Goal: Information Seeking & Learning: Learn about a topic

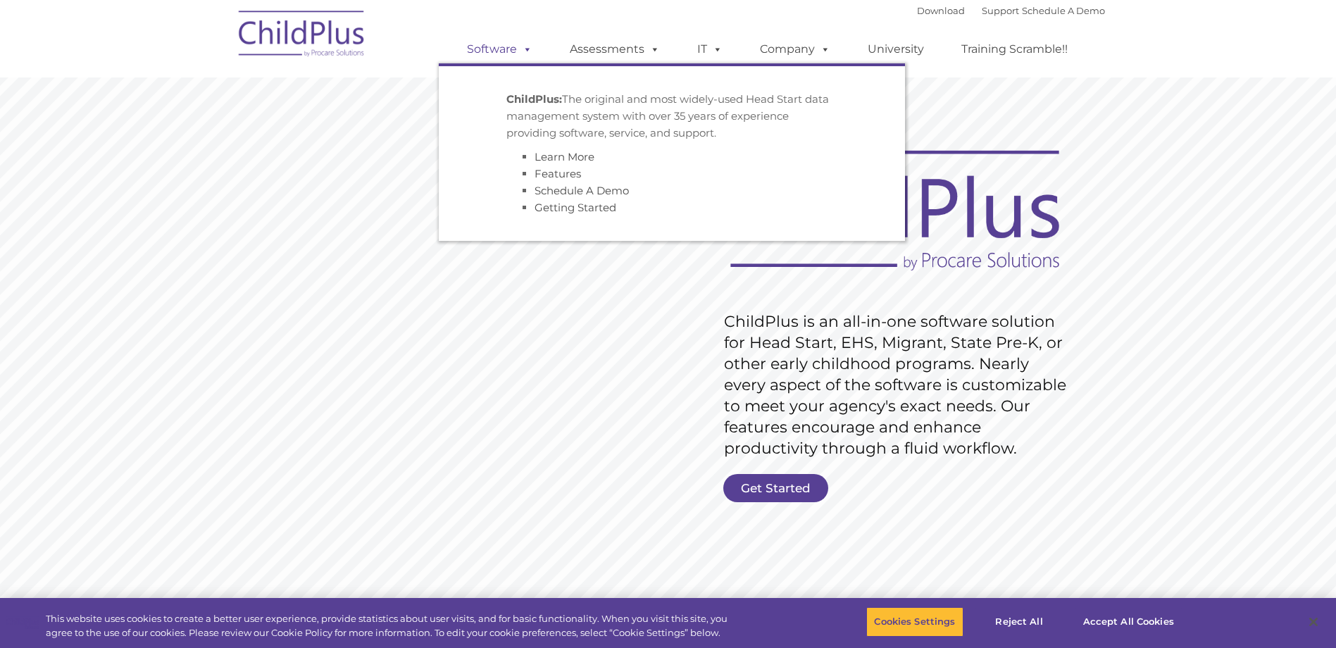
click at [512, 46] on link "Software" at bounding box center [500, 49] width 94 height 28
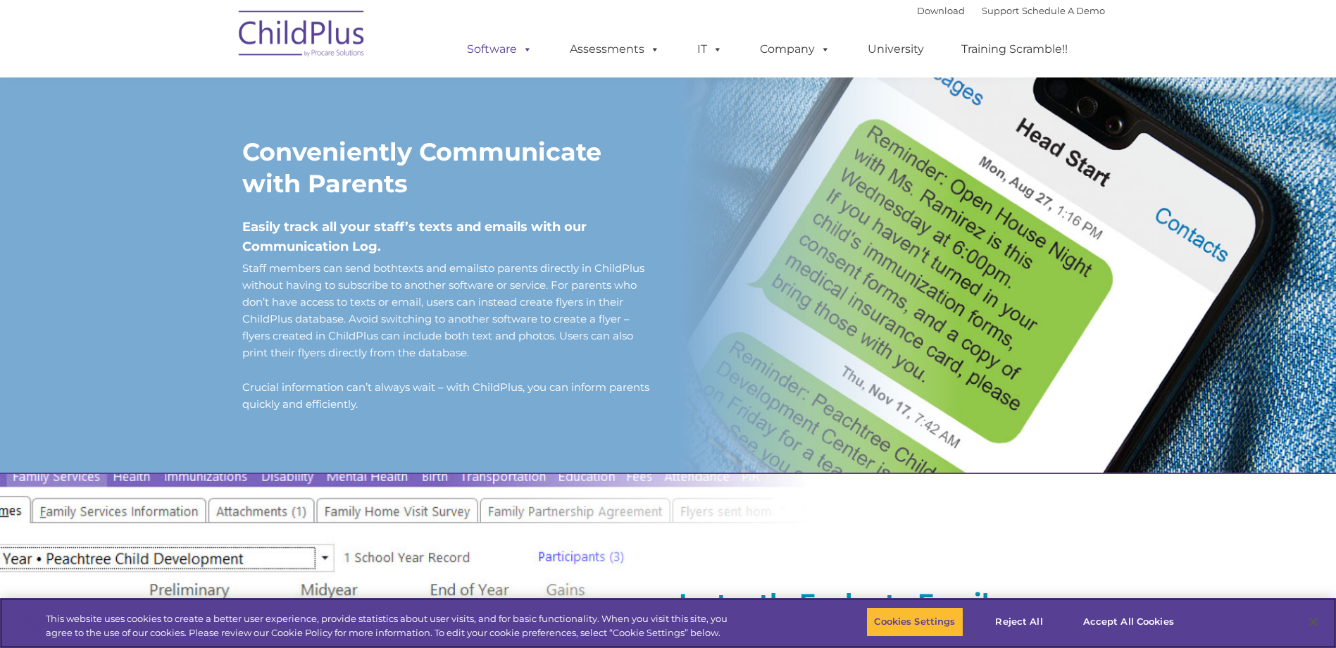
scroll to position [1130, 0]
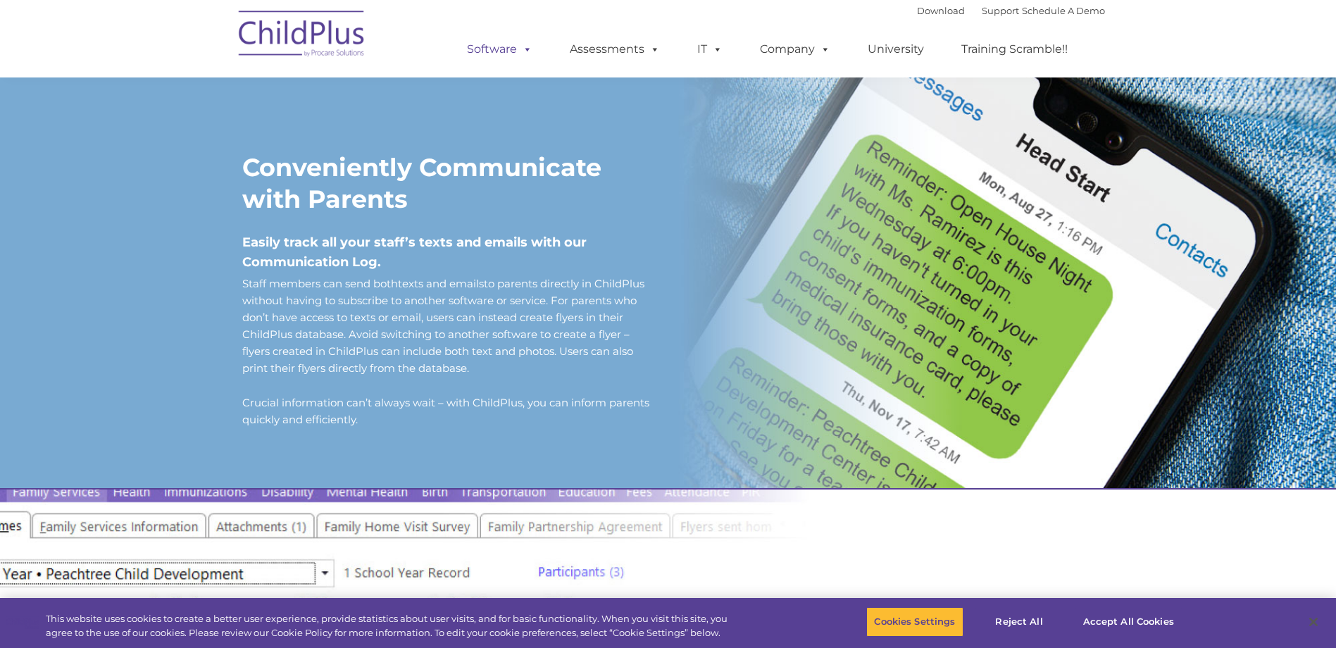
click at [527, 50] on span at bounding box center [524, 48] width 15 height 13
click at [528, 50] on span at bounding box center [524, 48] width 15 height 13
click at [920, 6] on link "Download" at bounding box center [941, 10] width 48 height 11
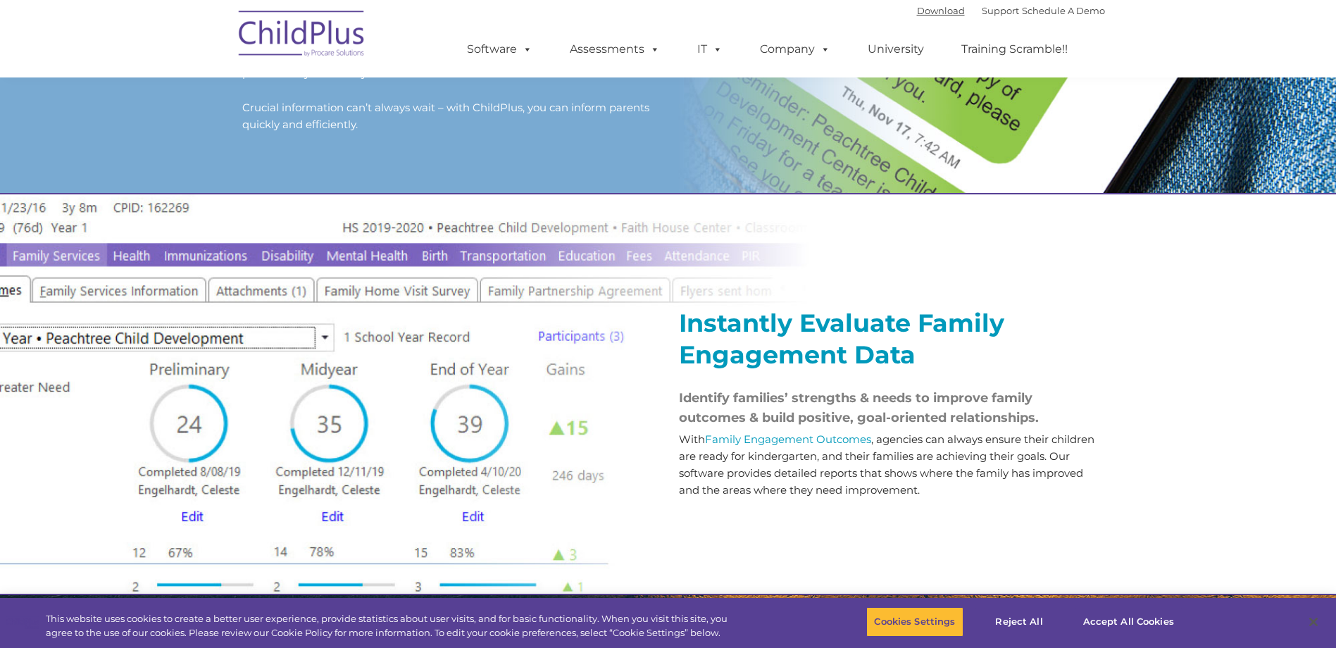
scroll to position [1422, 0]
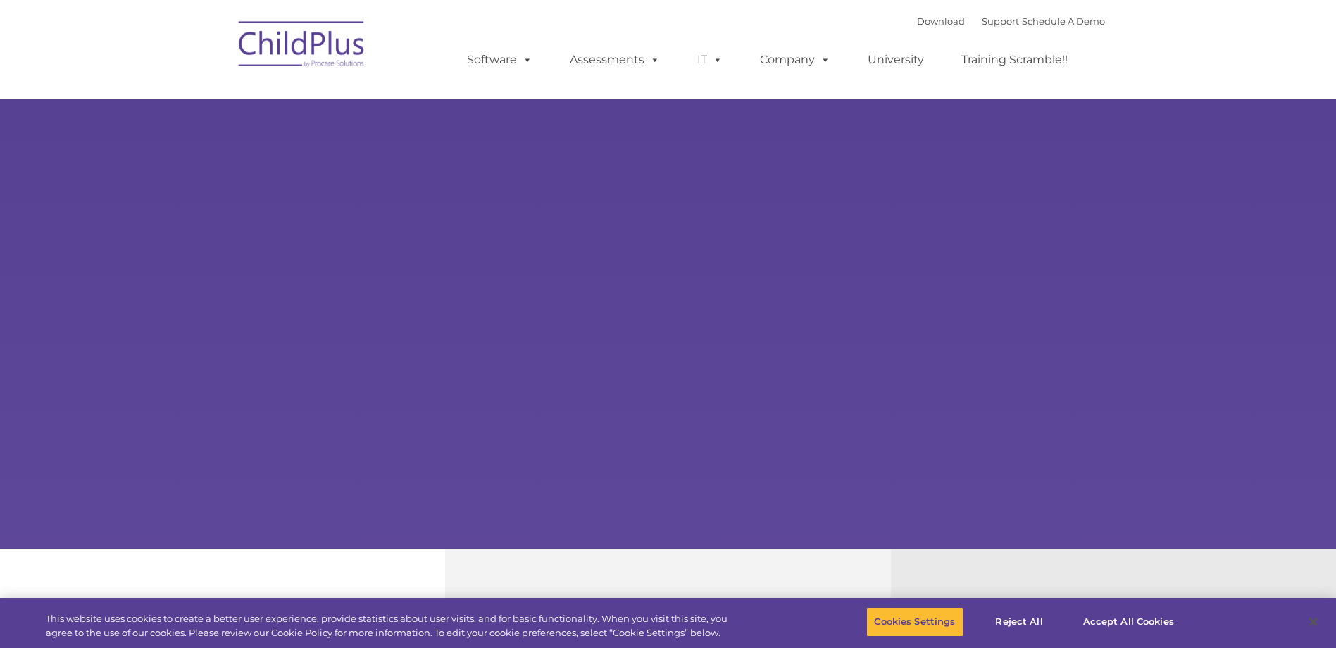
type input ""
select select "MEDIUM"
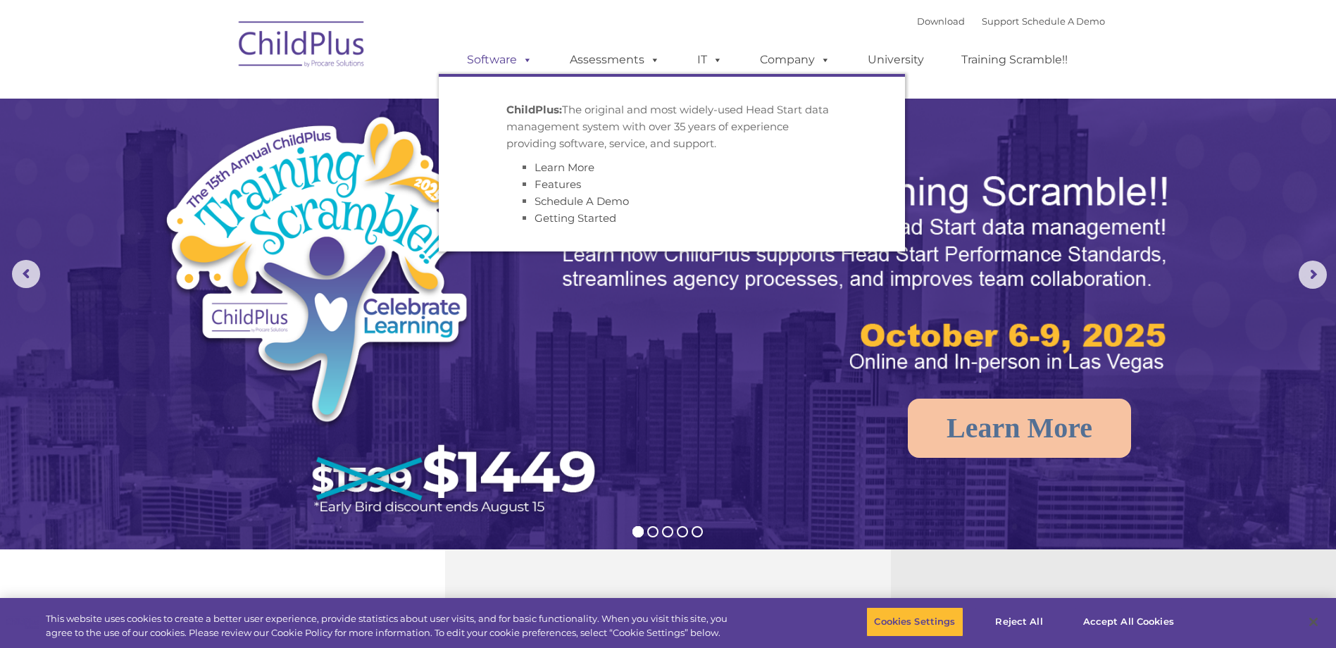
click at [509, 54] on link "Software" at bounding box center [500, 60] width 94 height 28
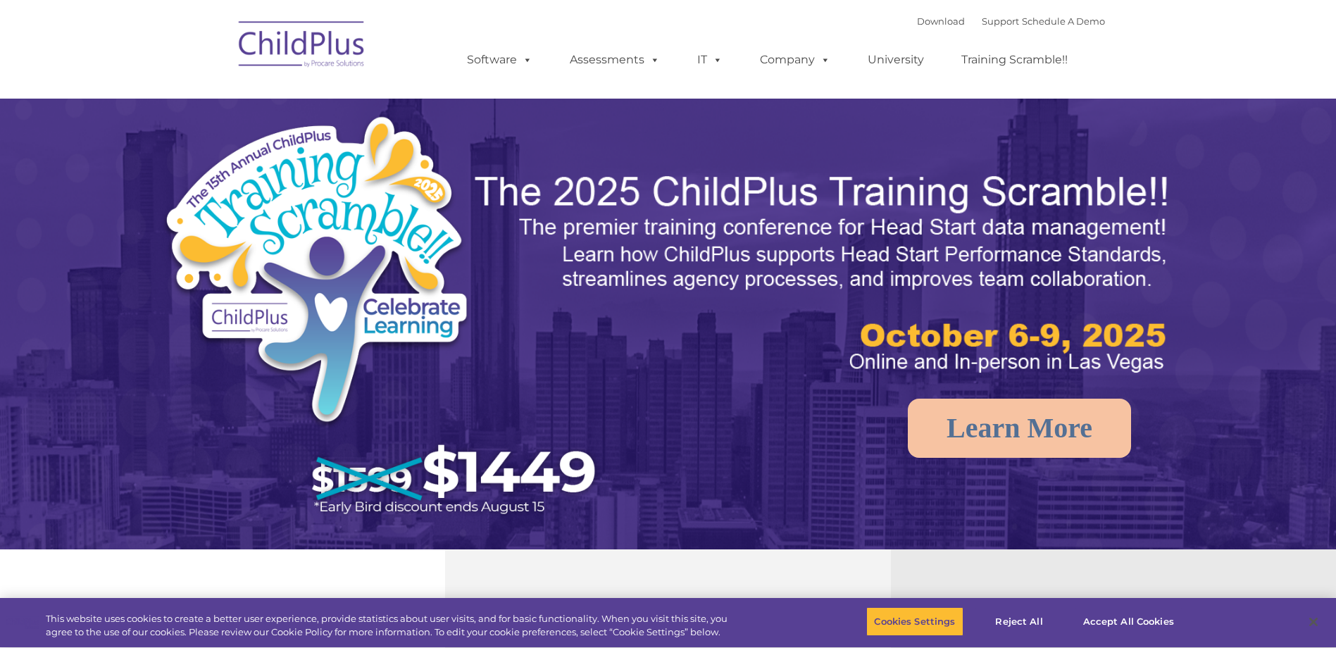
select select "MEDIUM"
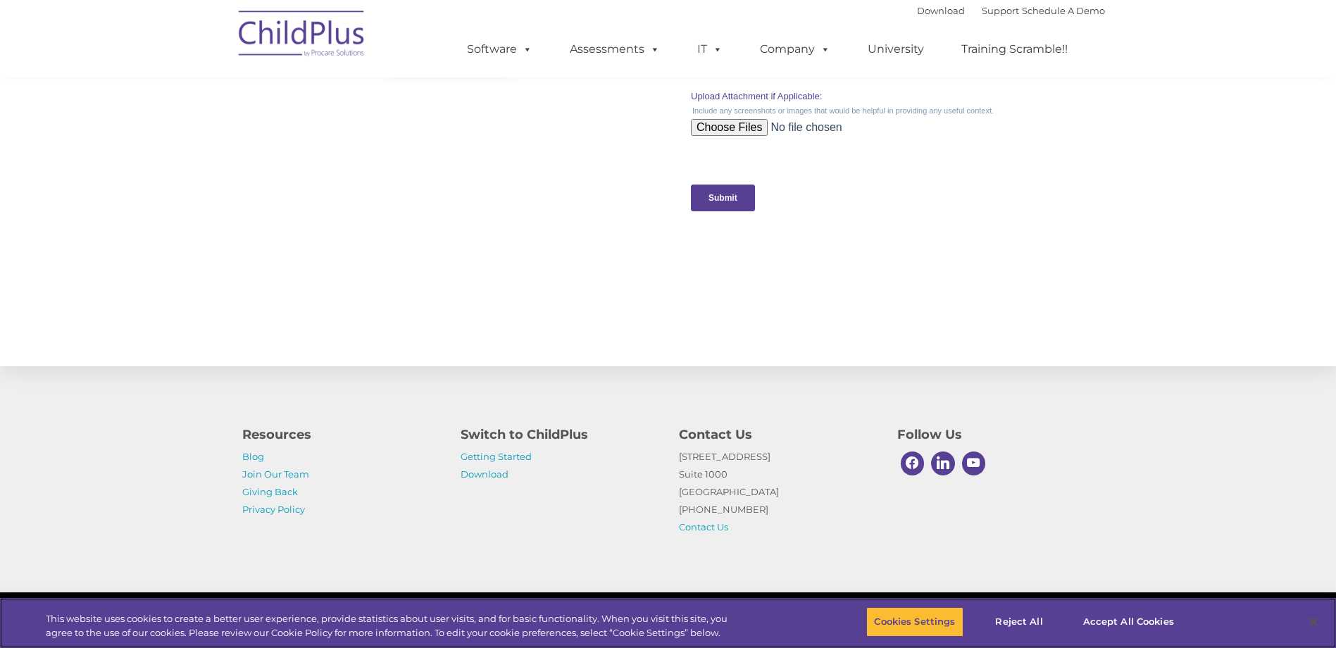
scroll to position [1376, 0]
